Goal: Task Accomplishment & Management: Manage account settings

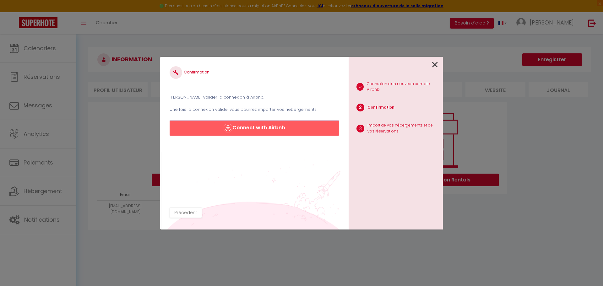
click at [218, 128] on button "Connect with Airbnb" at bounding box center [255, 128] width 170 height 15
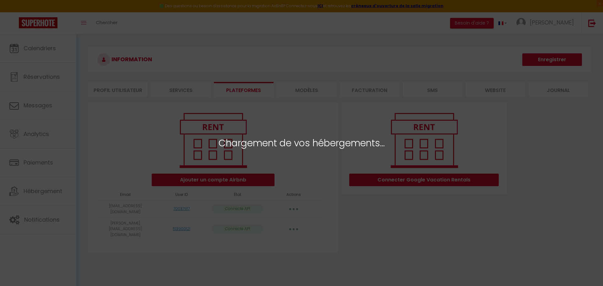
select select "50369"
select select "50370"
select select "50371"
select select "50372"
select select "50373"
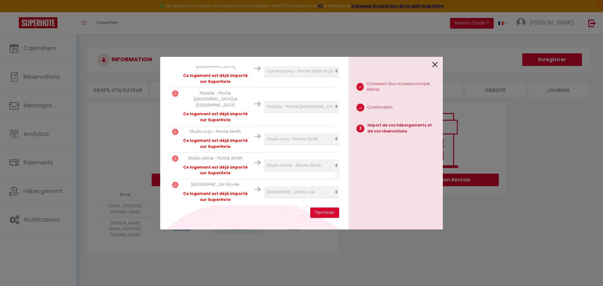
scroll to position [141, 0]
click at [329, 210] on button "Terminer" at bounding box center [324, 213] width 29 height 11
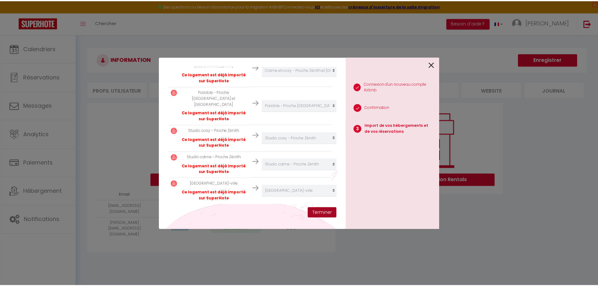
scroll to position [157, 0]
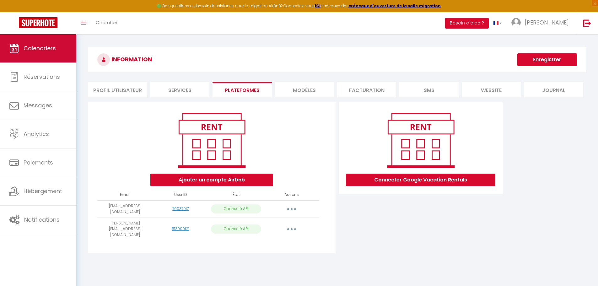
click at [40, 47] on span "Calendriers" at bounding box center [40, 48] width 32 height 8
